Goal: Check status: Check status

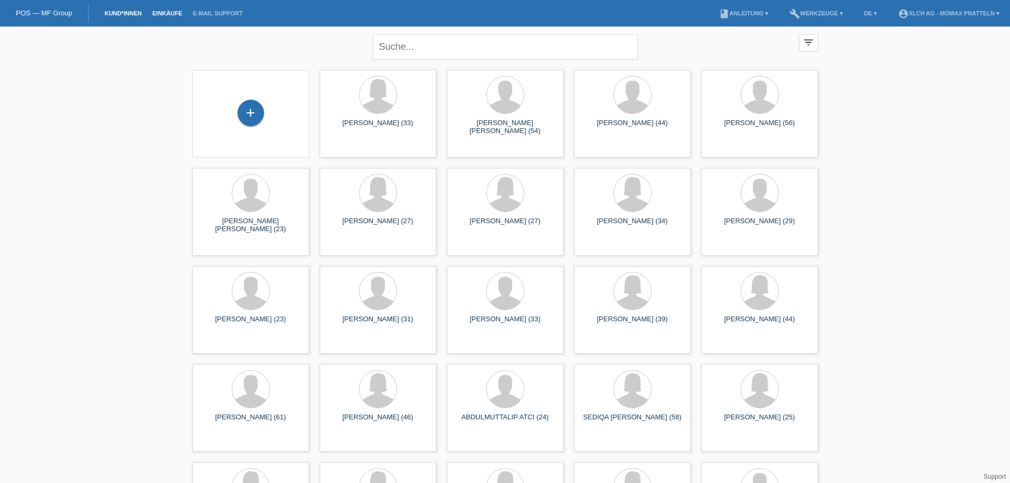
click at [164, 12] on link "Einkäufe" at bounding box center [167, 13] width 40 height 6
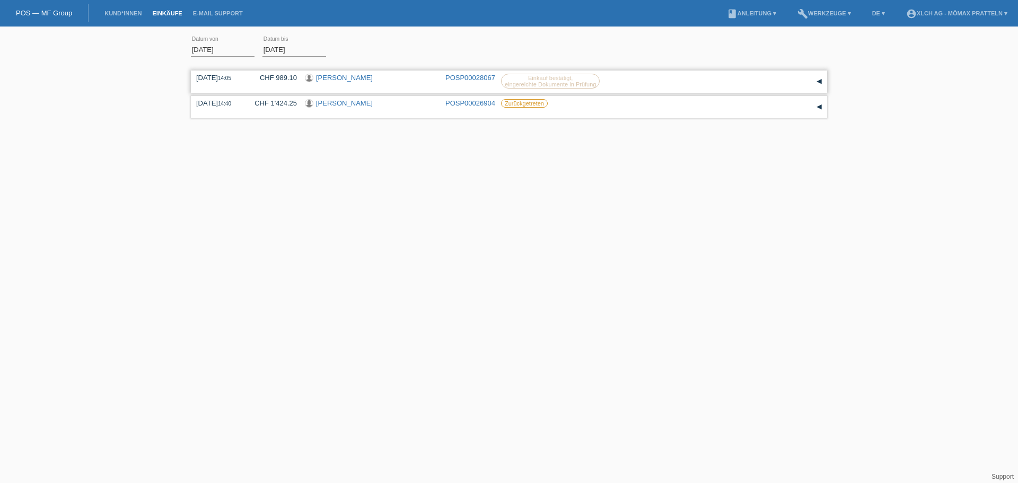
click at [319, 77] on link "[PERSON_NAME]" at bounding box center [344, 78] width 57 height 8
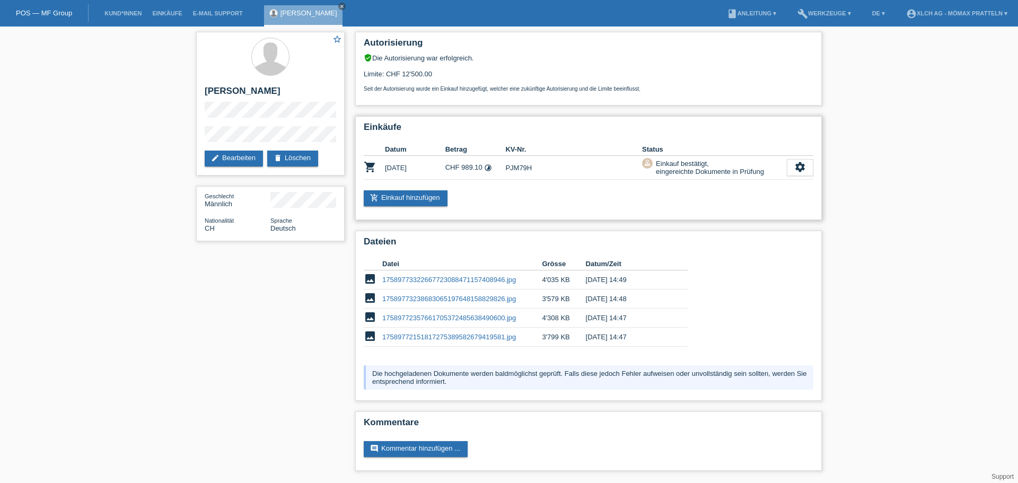
click at [515, 166] on td "PJM79H" at bounding box center [573, 168] width 137 height 24
copy td "PJM79H"
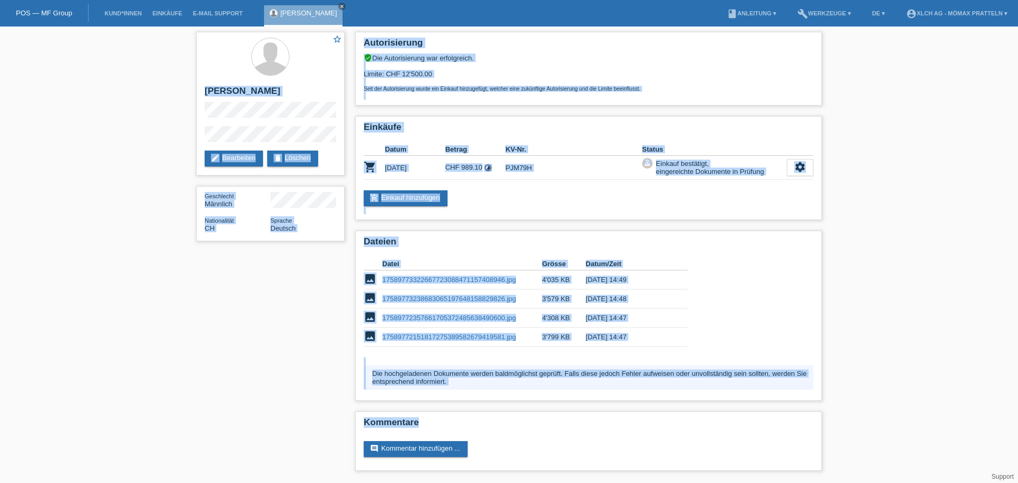
drag, startPoint x: 198, startPoint y: 34, endPoint x: 885, endPoint y: 435, distance: 795.7
click at [885, 435] on div "star_border [PERSON_NAME] edit Bearbeiten delete Löschen Geschlecht Männlich Na…" at bounding box center [509, 254] width 1018 height 455
copy div "[PERSON_NAME] edit Bearbeiten delete Löschen Geschlecht Männlich Nationalität C…"
click at [661, 322] on td "[DATE] 14:47" at bounding box center [629, 318] width 87 height 19
